Goal: Transaction & Acquisition: Download file/media

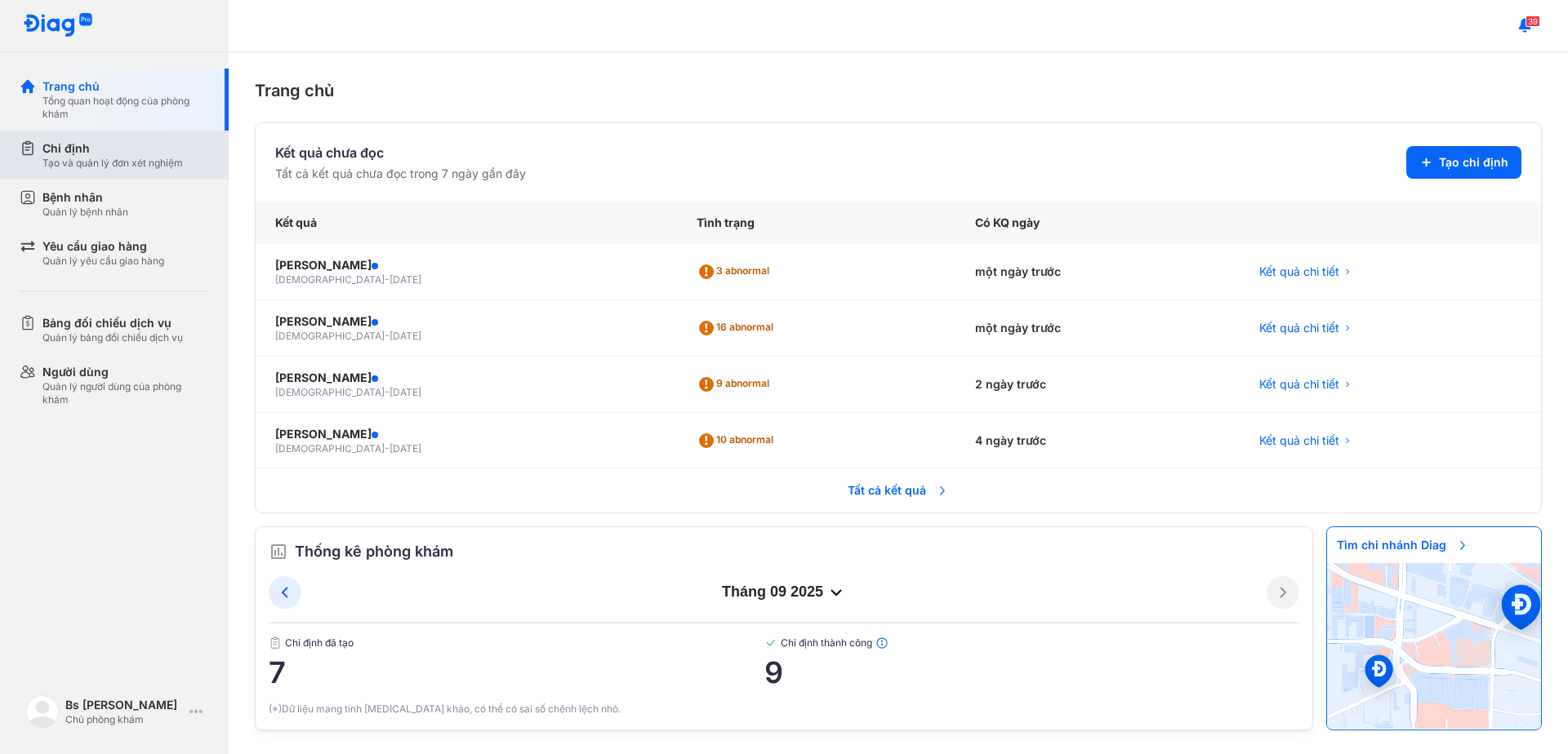
click at [66, 156] on div "Chỉ định" at bounding box center [113, 148] width 140 height 17
click at [66, 157] on div "Tạo và quản lý đơn xét nghiệm" at bounding box center [113, 163] width 140 height 13
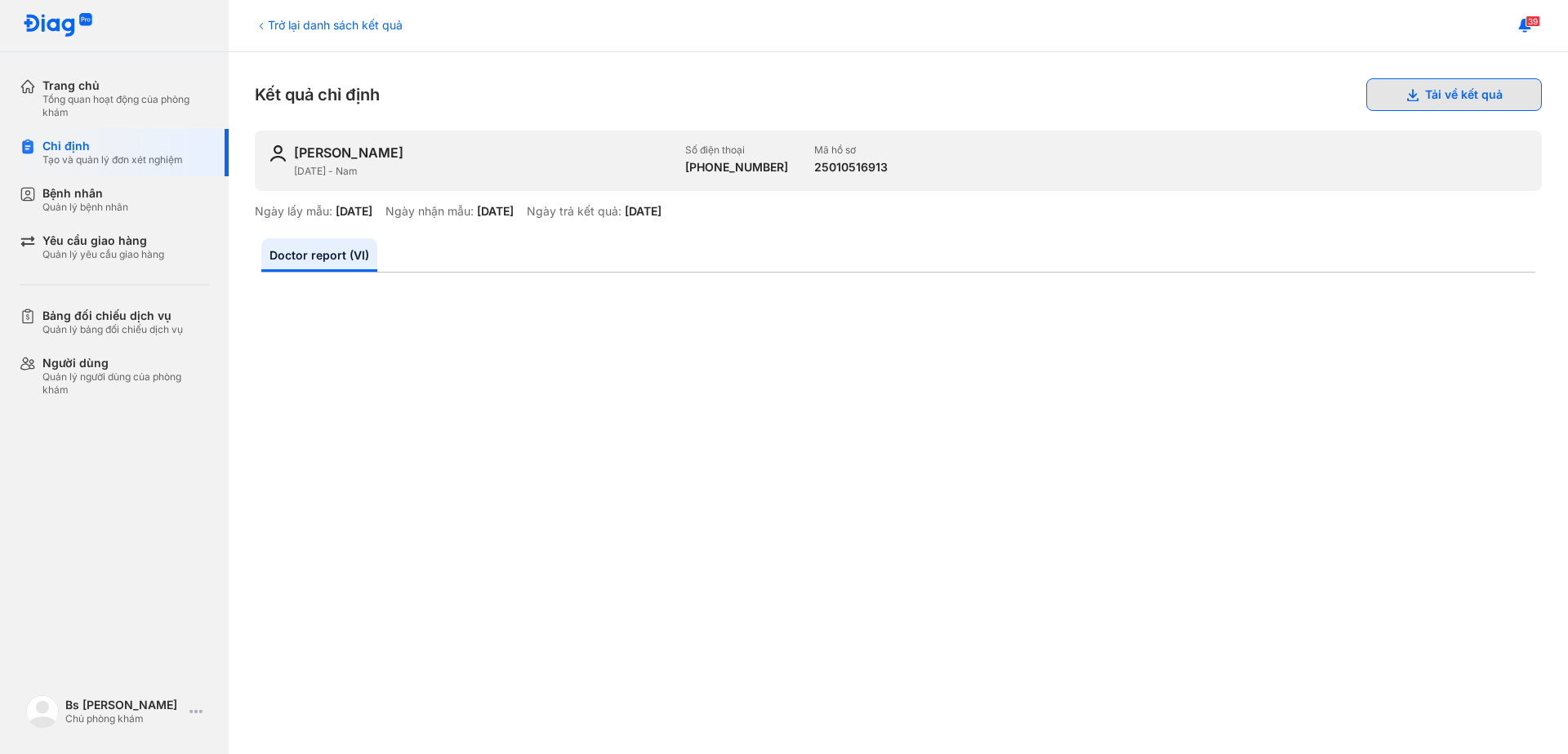
click at [1439, 97] on button "Tải về kết quả" at bounding box center [1454, 94] width 176 height 33
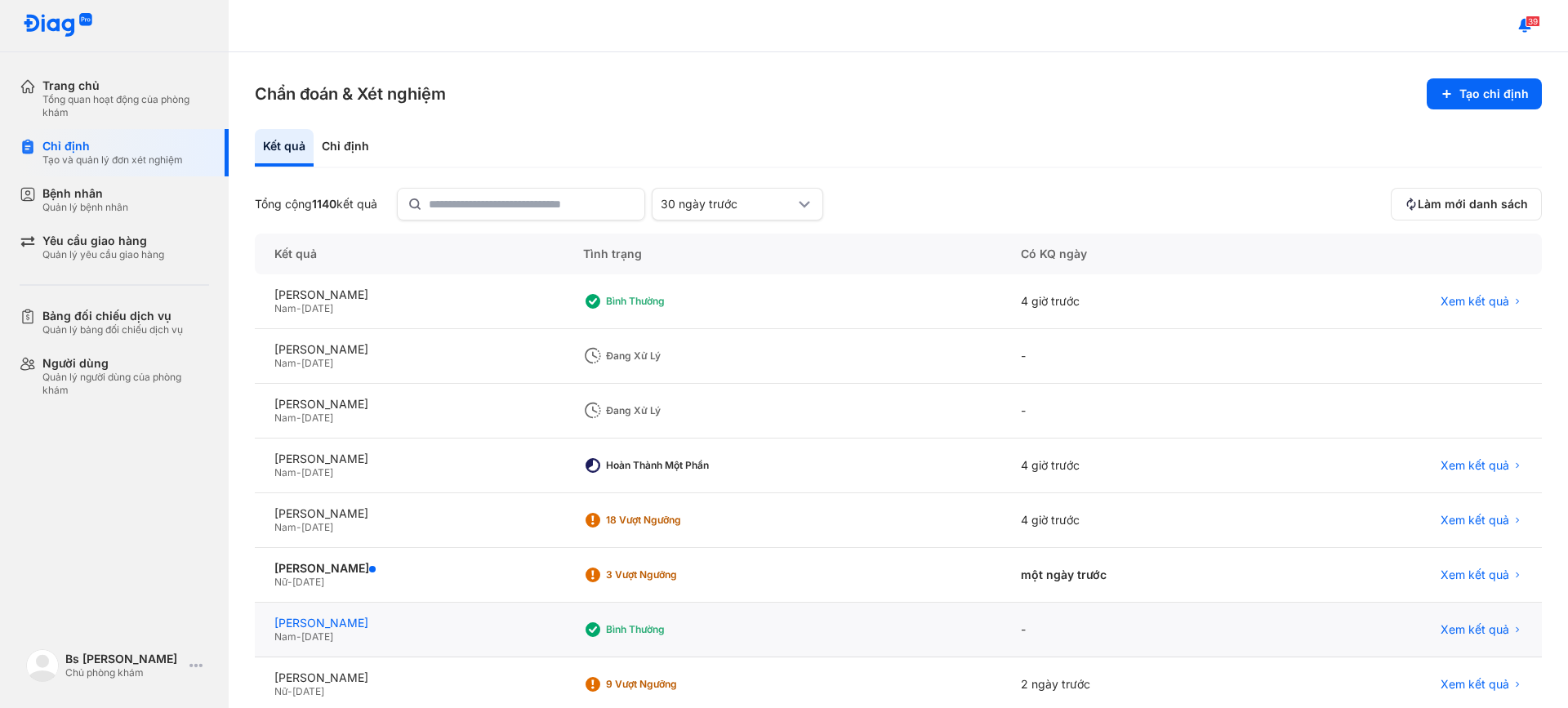
click at [380, 625] on div "[PERSON_NAME]" at bounding box center [409, 623] width 270 height 15
click at [1441, 522] on span "Xem kết quả" at bounding box center [1474, 519] width 68 height 15
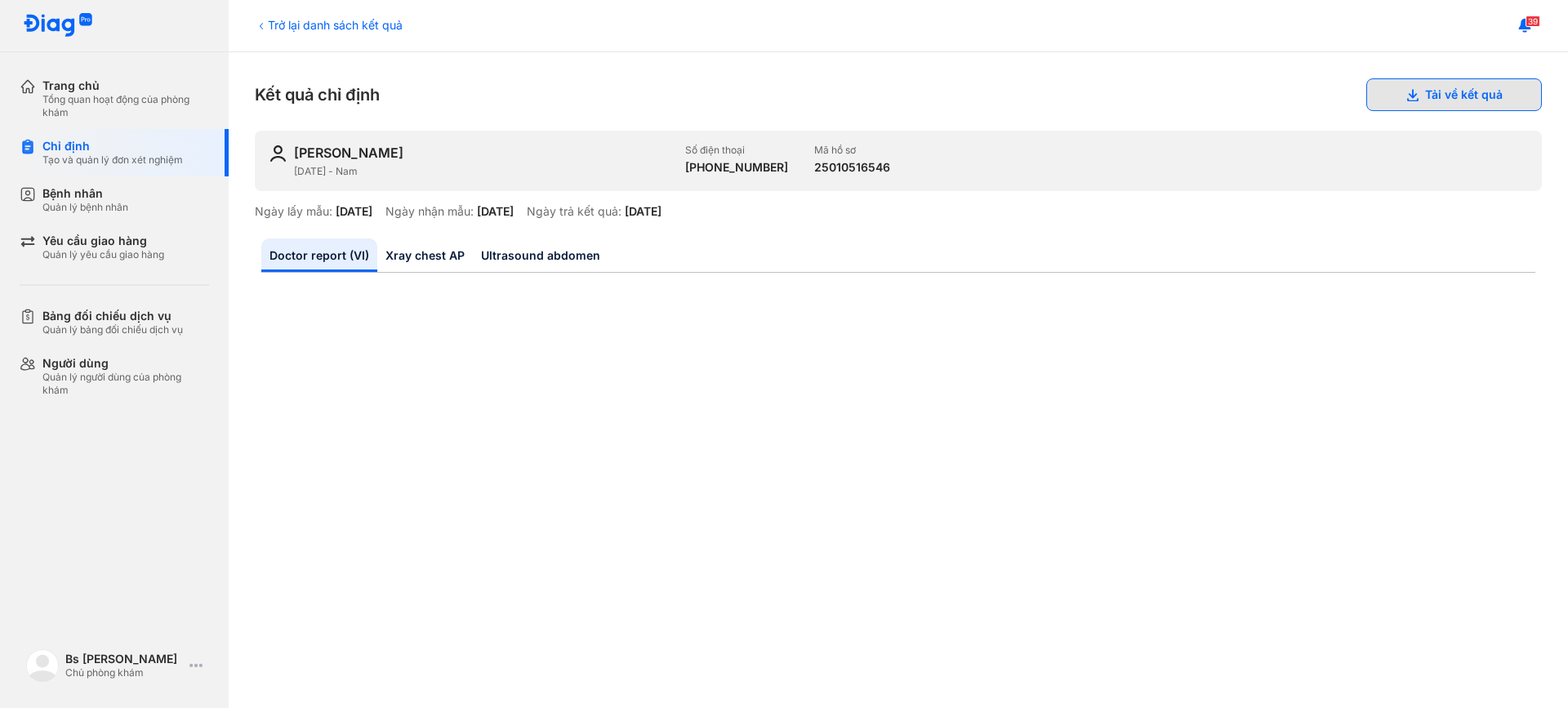
click at [1433, 100] on button "Tải về kết quả" at bounding box center [1454, 94] width 176 height 33
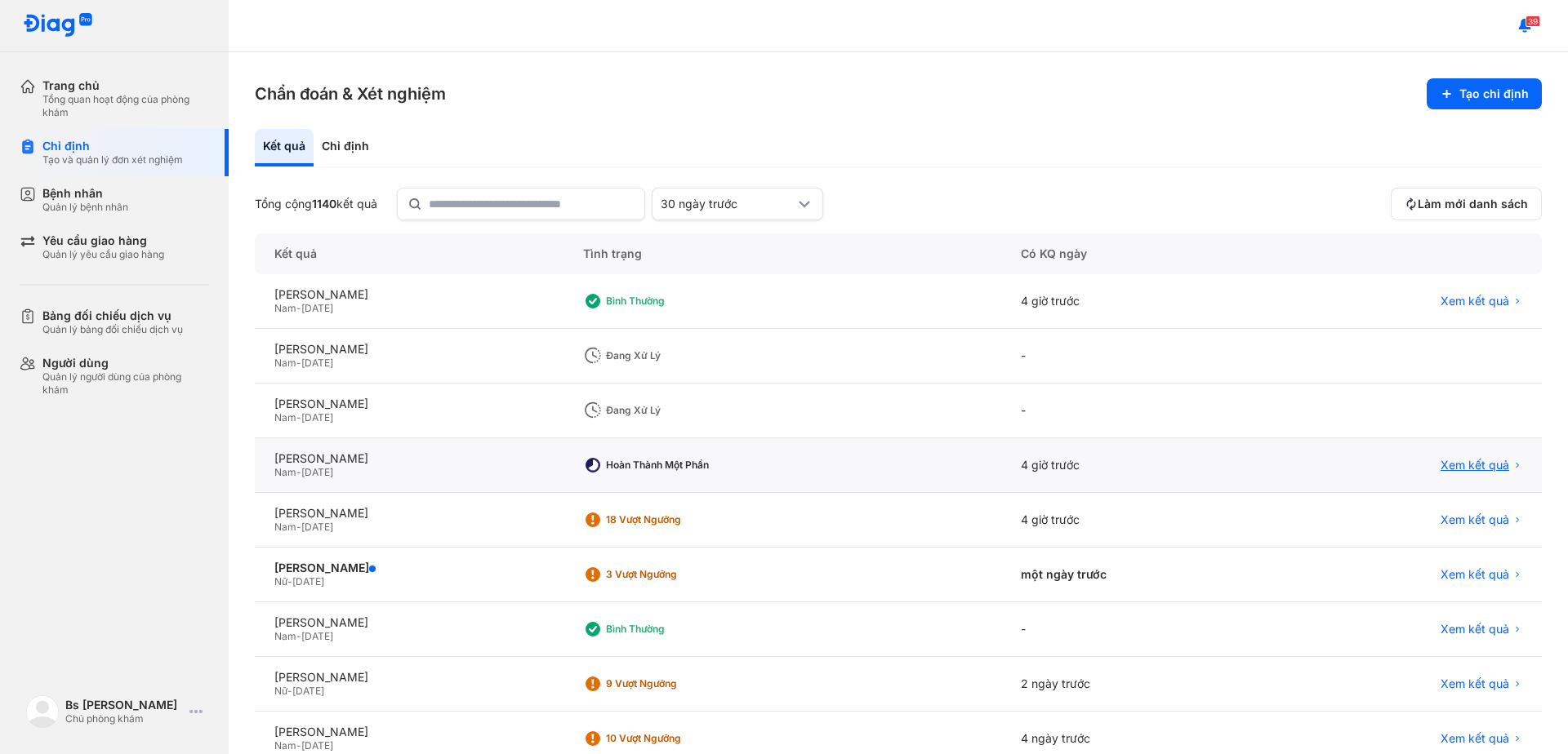
click at [1481, 468] on span "Xem kết quả" at bounding box center [1474, 465] width 68 height 15
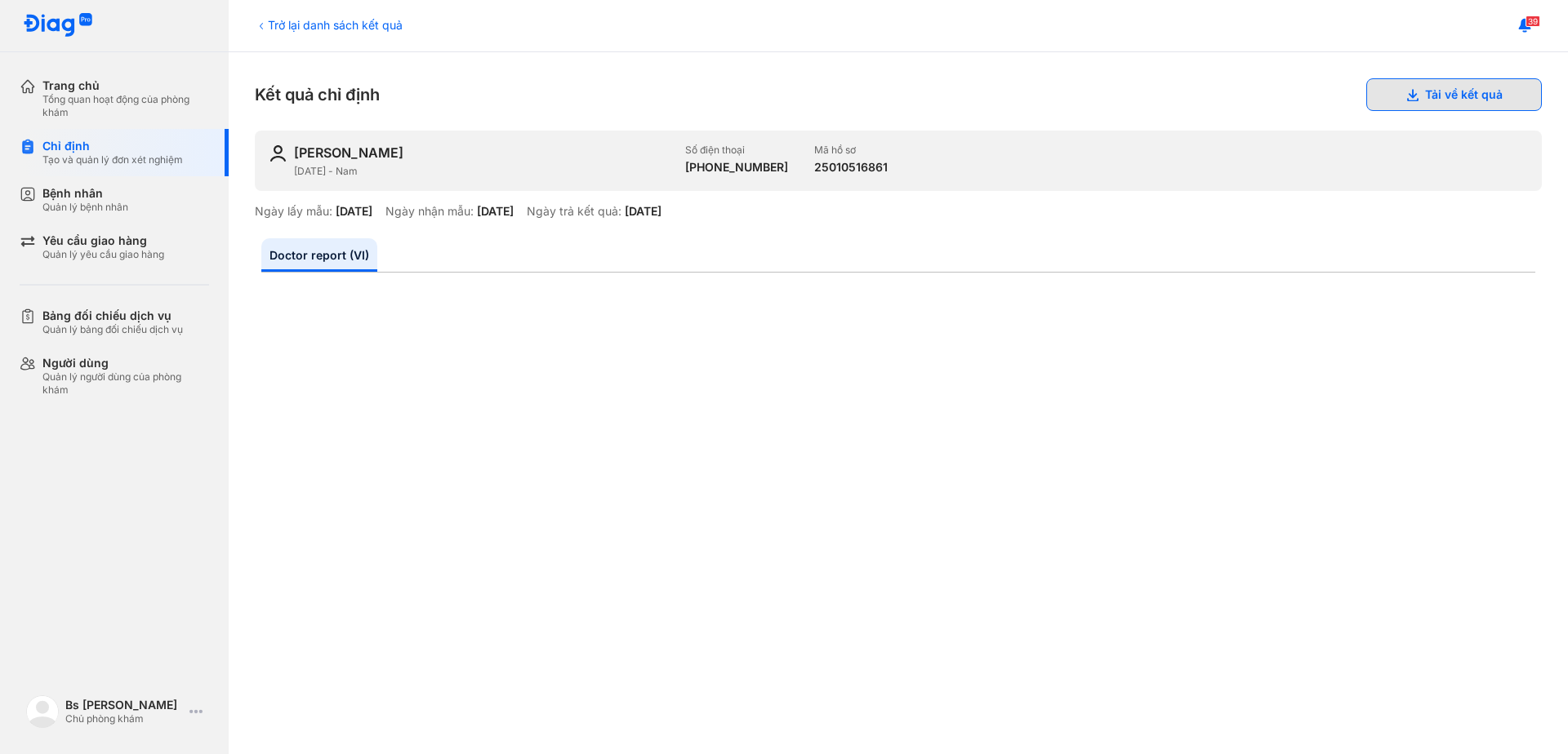
click at [1432, 105] on button "Tải về kết quả" at bounding box center [1454, 94] width 176 height 33
